Goal: Transaction & Acquisition: Purchase product/service

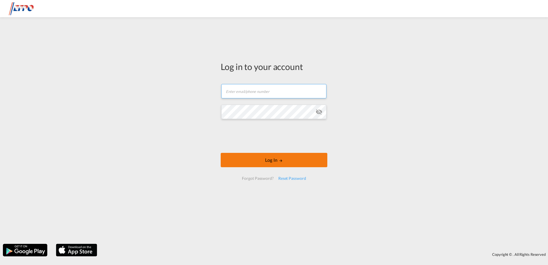
type input "[EMAIL_ADDRESS][DOMAIN_NAME]"
click at [265, 161] on button "Log In" at bounding box center [274, 160] width 107 height 14
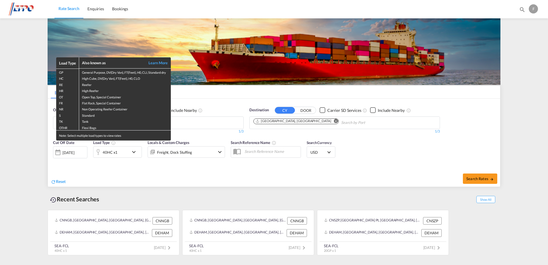
click at [133, 151] on div "Load Type Also known as Learn More GP General Purpose, DV(Dry Van), FT(Feet), H…" at bounding box center [274, 132] width 548 height 265
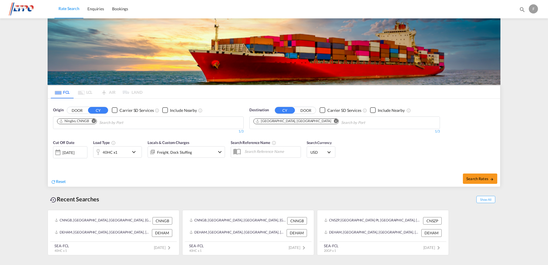
click at [134, 151] on md-icon "icon-chevron-down" at bounding box center [135, 151] width 10 height 7
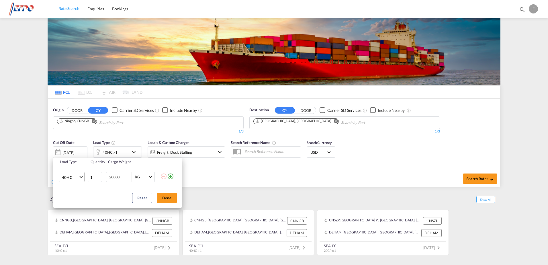
click at [83, 177] on md-select-value "40HC" at bounding box center [72, 177] width 23 height 10
click at [74, 158] on md-option "40NR" at bounding box center [76, 158] width 39 height 14
click at [164, 198] on button "Done" at bounding box center [167, 198] width 20 height 10
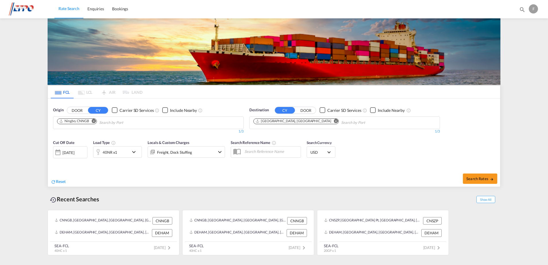
click at [94, 121] on md-icon "Remove" at bounding box center [94, 121] width 4 height 4
click at [96, 122] on input "Chips input." at bounding box center [84, 122] width 54 height 9
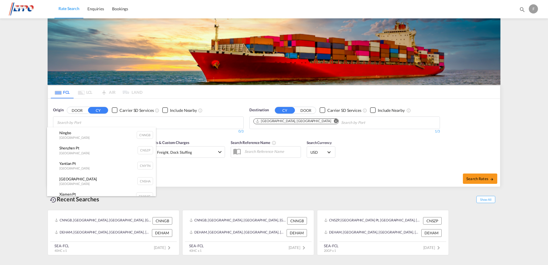
type input "s"
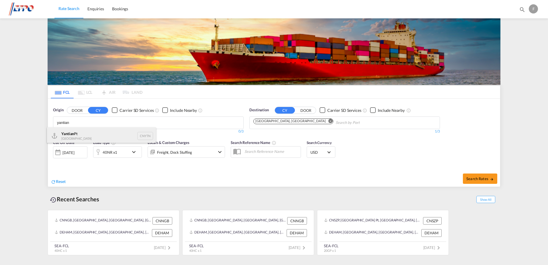
type input "yantian"
click at [67, 136] on div "Yantian Pt China CNYTN" at bounding box center [101, 135] width 109 height 17
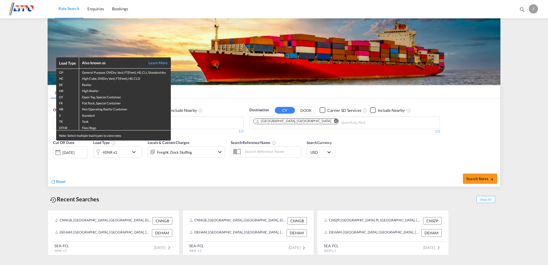
click at [216, 122] on div "Load Type Also known as Learn More GP General Purpose, DV(Dry Van), FT(Feet), H…" at bounding box center [274, 132] width 548 height 265
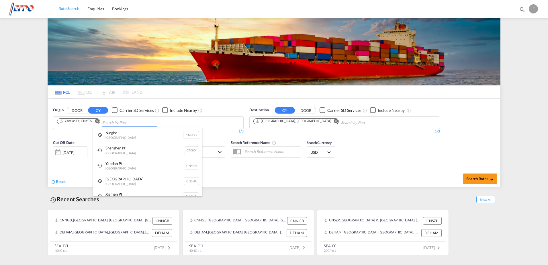
click at [119, 121] on body "Rate Search Enquiries Bookings Rate Search Enquiries Bookings" at bounding box center [274, 132] width 548 height 265
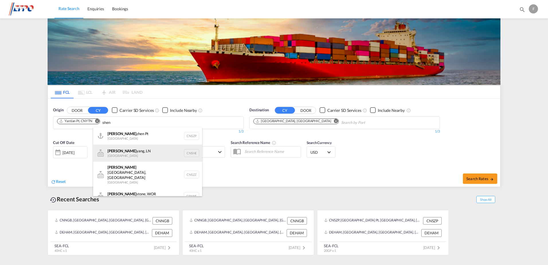
scroll to position [40, 0]
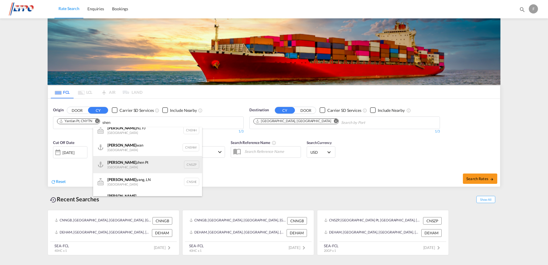
type input "shen"
click at [136, 161] on div "[PERSON_NAME] Pt China CNSZP" at bounding box center [147, 164] width 109 height 17
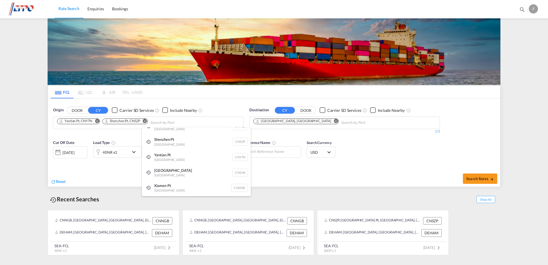
scroll to position [9, 0]
